Goal: Information Seeking & Learning: Learn about a topic

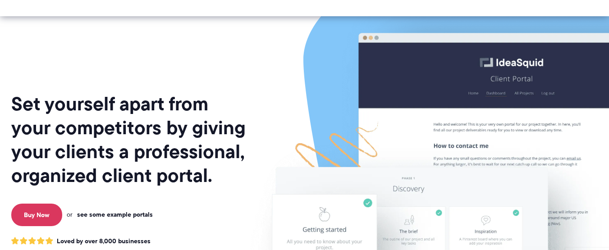
click at [132, 210] on link "see some example portals" at bounding box center [115, 214] width 76 height 8
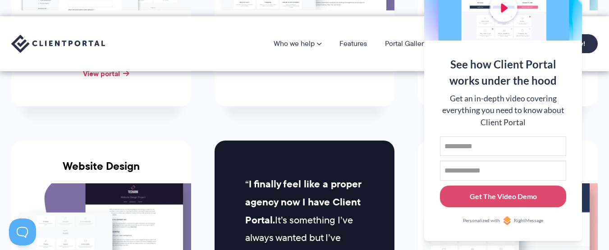
scroll to position [406, 0]
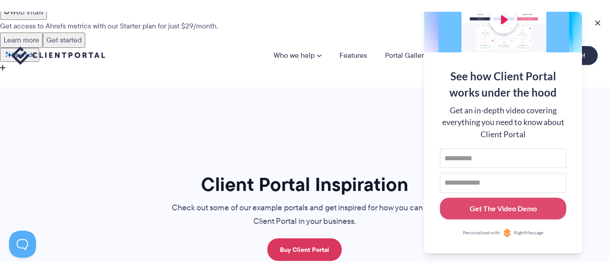
scroll to position [0, 0]
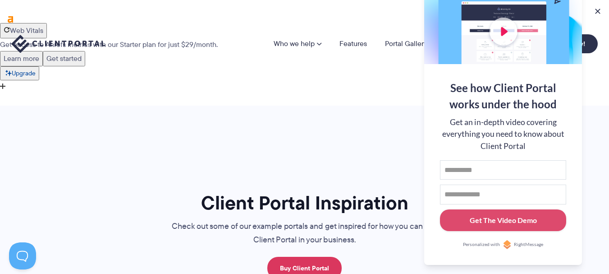
drag, startPoint x: 455, startPoint y: 29, endPoint x: 455, endPoint y: 50, distance: 21.2
click at [455, 50] on div at bounding box center [503, 5] width 158 height 117
click at [557, 0] on div at bounding box center [503, 5] width 158 height 117
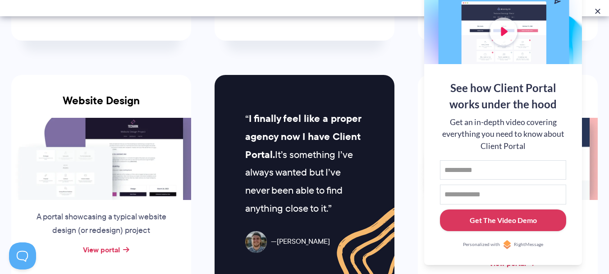
scroll to position [496, 0]
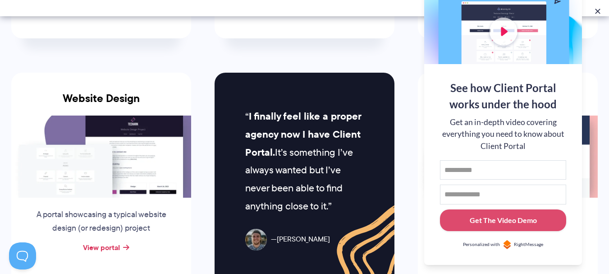
click at [525, 243] on span "RightMessage" at bounding box center [528, 244] width 29 height 7
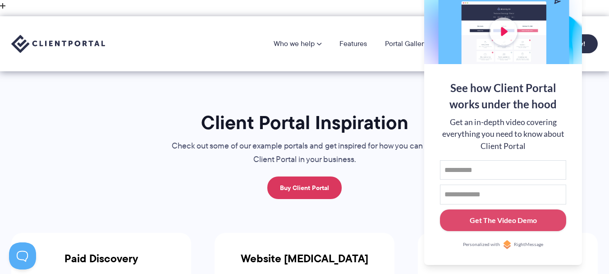
scroll to position [0, 0]
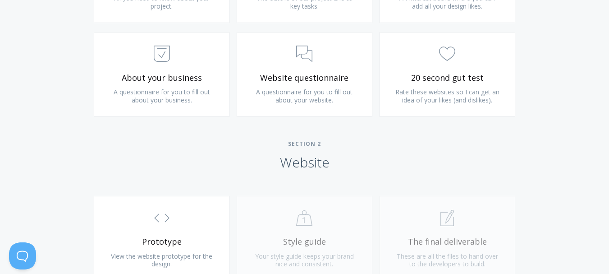
scroll to position [811, 0]
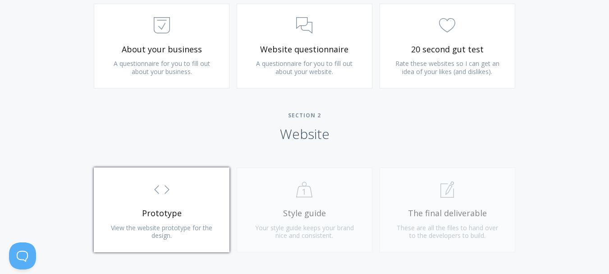
click at [160, 208] on span "Prototype" at bounding box center [162, 213] width 108 height 10
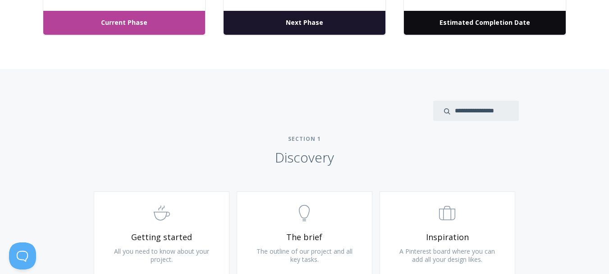
scroll to position [451, 0]
